Goal: Entertainment & Leisure: Consume media (video, audio)

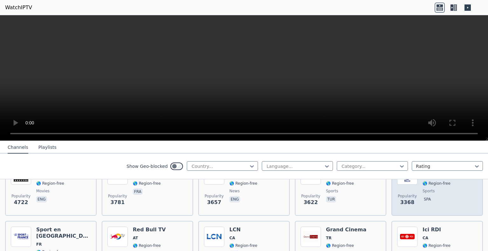
scroll to position [191, 0]
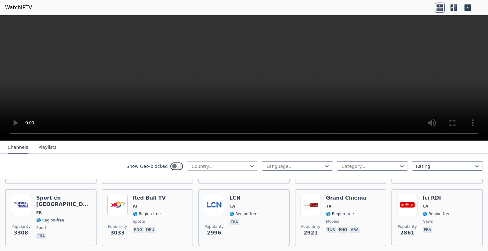
click at [242, 164] on div at bounding box center [220, 166] width 58 height 6
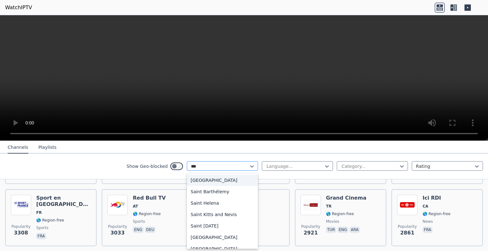
type input "****"
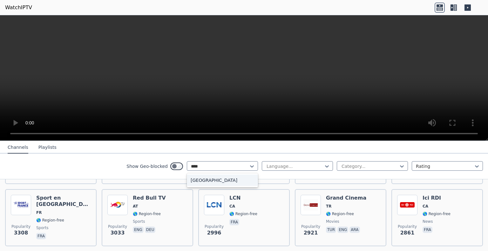
click at [213, 178] on div "[GEOGRAPHIC_DATA]" at bounding box center [222, 180] width 71 height 11
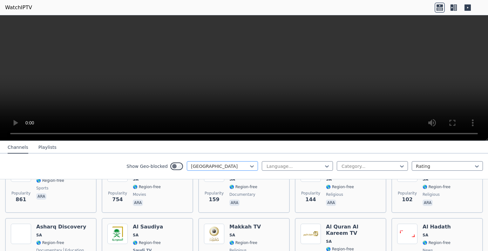
scroll to position [95, 0]
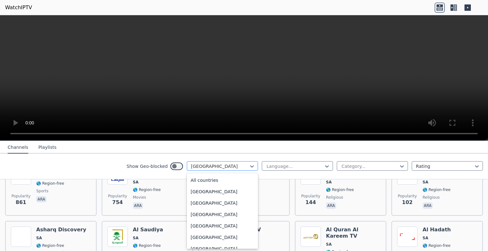
click at [225, 167] on div at bounding box center [220, 166] width 58 height 6
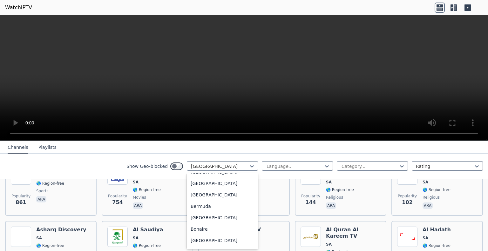
scroll to position [0, 0]
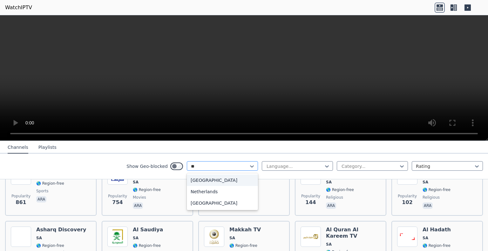
type input "***"
click at [196, 179] on div "[GEOGRAPHIC_DATA]" at bounding box center [222, 180] width 71 height 11
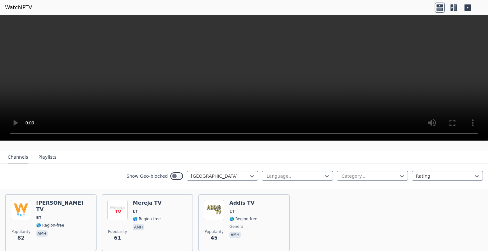
scroll to position [49, 0]
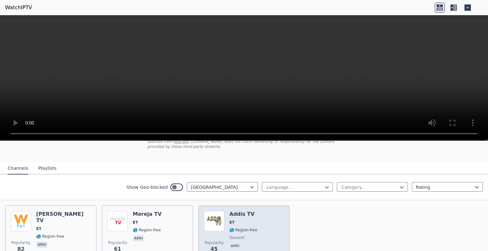
click at [235, 220] on div "Addis TV ET 🌎 Region-free general amh" at bounding box center [243, 234] width 28 height 46
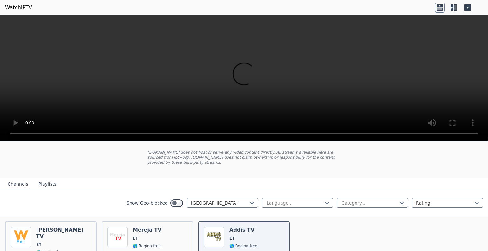
scroll to position [17, 0]
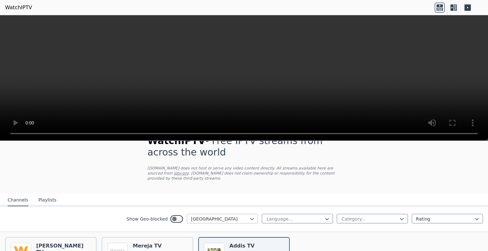
click at [199, 216] on div at bounding box center [220, 219] width 58 height 6
click at [203, 216] on div at bounding box center [220, 219] width 58 height 6
click at [249, 216] on icon at bounding box center [252, 219] width 6 height 6
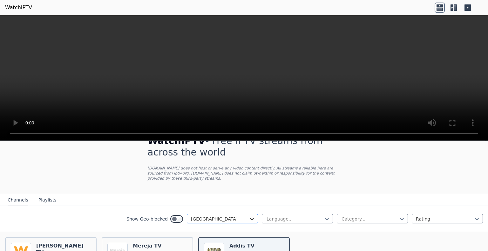
click at [249, 216] on icon at bounding box center [252, 219] width 6 height 6
click at [205, 227] on div "All countries" at bounding box center [222, 232] width 71 height 11
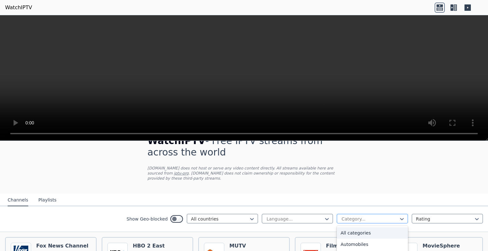
click at [365, 216] on div at bounding box center [370, 219] width 58 height 6
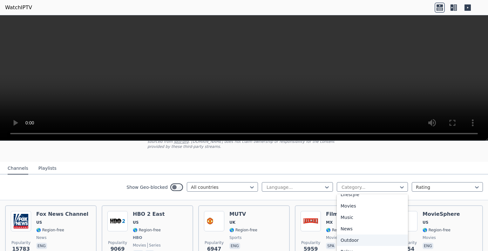
scroll to position [159, 0]
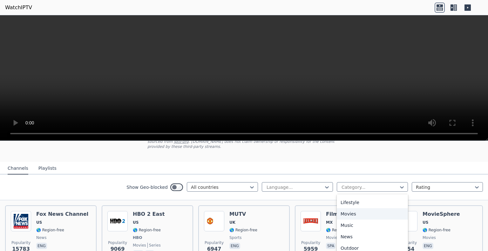
click at [346, 208] on div "Movies" at bounding box center [372, 213] width 71 height 11
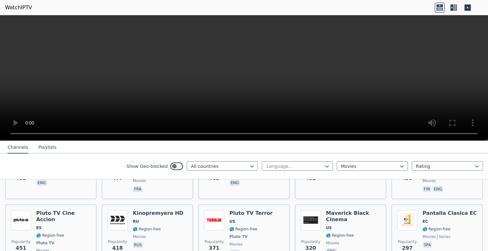
scroll to position [589, 0]
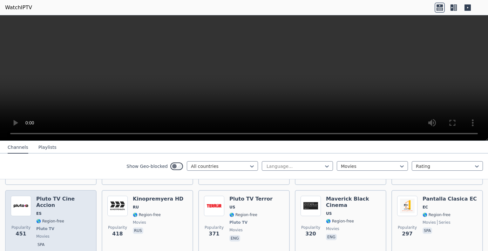
click at [67, 211] on span "ES" at bounding box center [63, 213] width 55 height 5
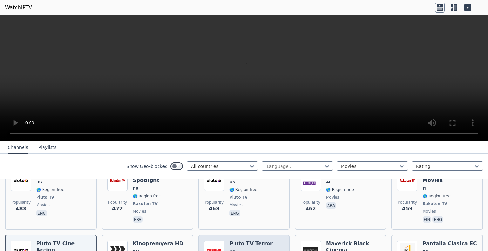
scroll to position [462, 0]
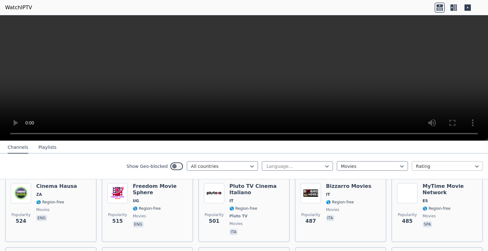
click at [447, 165] on div at bounding box center [445, 166] width 58 height 6
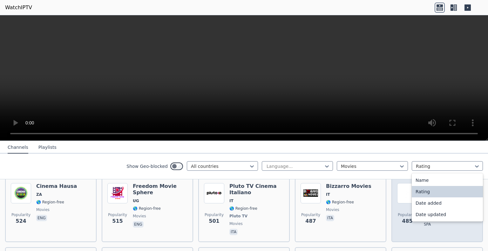
click at [418, 192] on div "Rating" at bounding box center [447, 191] width 71 height 11
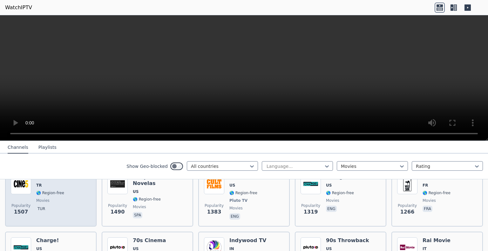
scroll to position [222, 0]
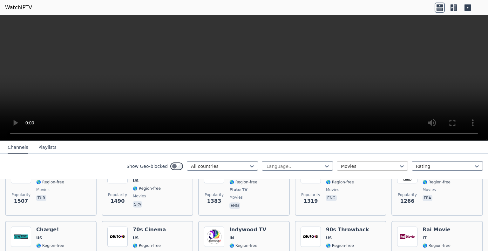
click at [347, 166] on div at bounding box center [370, 166] width 58 height 6
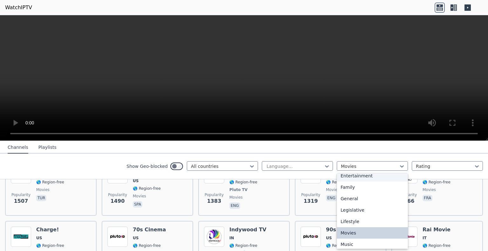
scroll to position [125, 0]
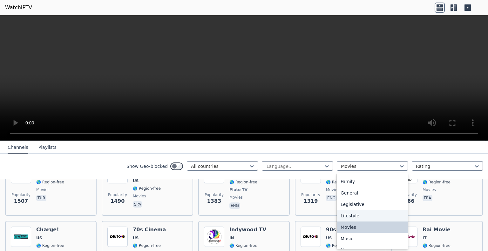
click at [350, 216] on div "Lifestyle" at bounding box center [372, 215] width 71 height 11
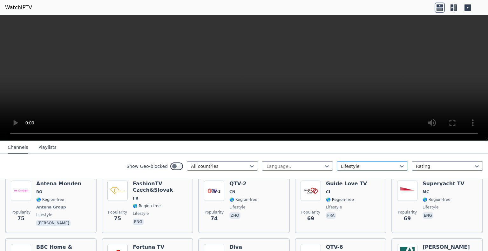
scroll to position [286, 0]
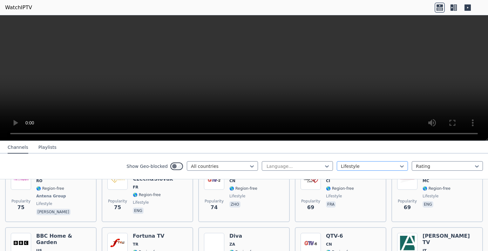
click at [364, 167] on div at bounding box center [370, 166] width 58 height 6
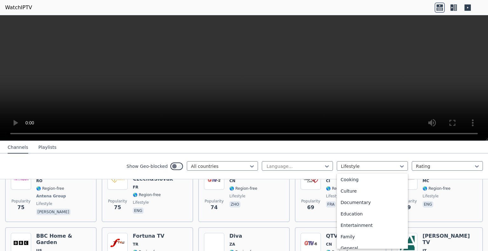
scroll to position [52, 0]
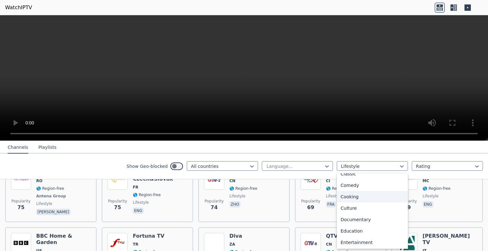
click at [347, 196] on div "Cooking" at bounding box center [372, 196] width 71 height 11
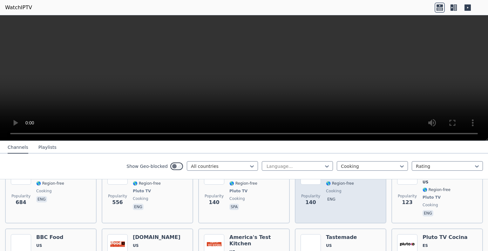
scroll to position [127, 0]
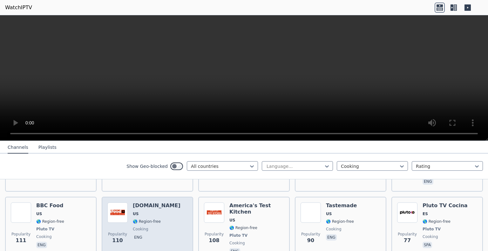
click at [143, 212] on span "US" at bounding box center [157, 214] width 48 height 5
click at [146, 212] on span "US" at bounding box center [157, 214] width 48 height 5
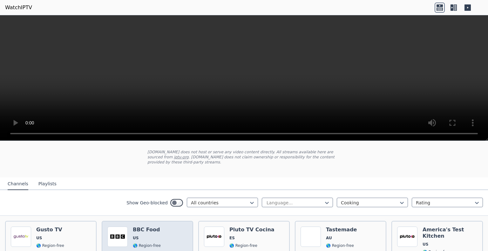
scroll to position [32, 0]
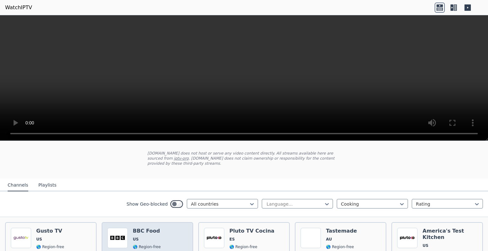
click at [146, 228] on h6 "BBC Food" at bounding box center [147, 231] width 28 height 6
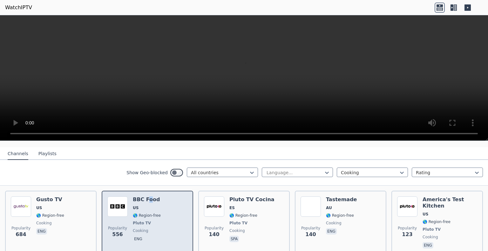
scroll to position [64, 0]
click at [147, 213] on span "🌎 Region-free" at bounding box center [147, 215] width 28 height 5
click at [116, 203] on img at bounding box center [117, 206] width 20 height 20
